Goal: Entertainment & Leisure: Consume media (video, audio)

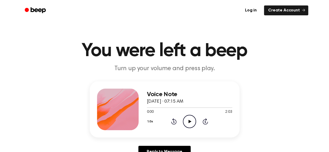
click at [190, 119] on icon "Play Audio" at bounding box center [189, 121] width 13 height 13
click at [189, 121] on icon at bounding box center [189, 121] width 3 height 3
click at [150, 20] on div "Log in Create Account" at bounding box center [164, 10] width 287 height 21
click at [189, 121] on icon at bounding box center [189, 121] width 3 height 3
click at [186, 120] on icon "Play Audio" at bounding box center [189, 121] width 13 height 13
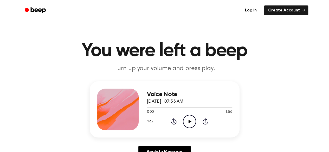
click at [185, 122] on icon "Play Audio" at bounding box center [189, 121] width 13 height 13
click at [193, 121] on icon "Play Audio" at bounding box center [189, 121] width 13 height 13
click at [191, 115] on icon "Play Audio" at bounding box center [189, 121] width 13 height 13
click at [187, 124] on icon "Play Audio" at bounding box center [189, 121] width 13 height 13
click at [186, 120] on icon "Play Audio" at bounding box center [189, 121] width 13 height 13
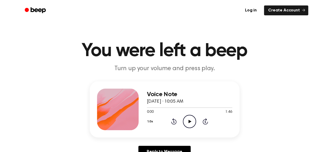
click at [193, 123] on icon "Play Audio" at bounding box center [189, 121] width 13 height 13
